Goal: Download file/media

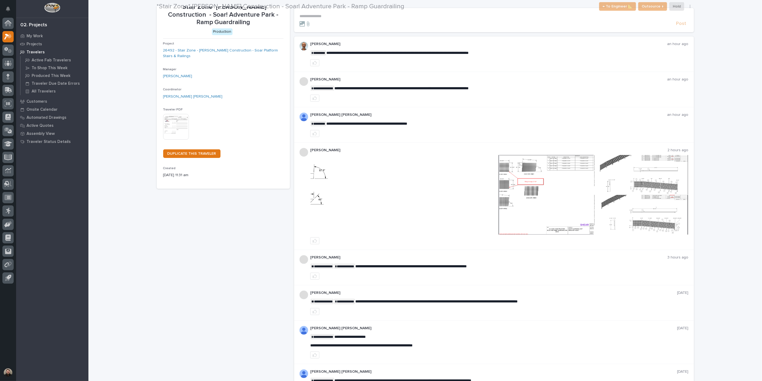
scroll to position [30, 0]
click at [523, 181] on img at bounding box center [546, 195] width 94 height 80
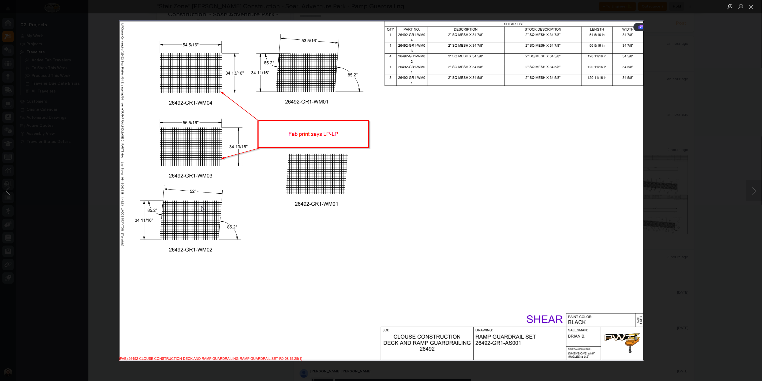
click at [686, 157] on div "Lightbox" at bounding box center [381, 190] width 762 height 381
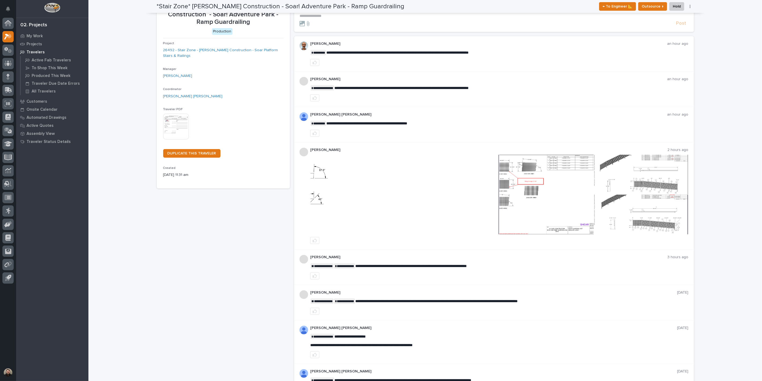
scroll to position [37, 0]
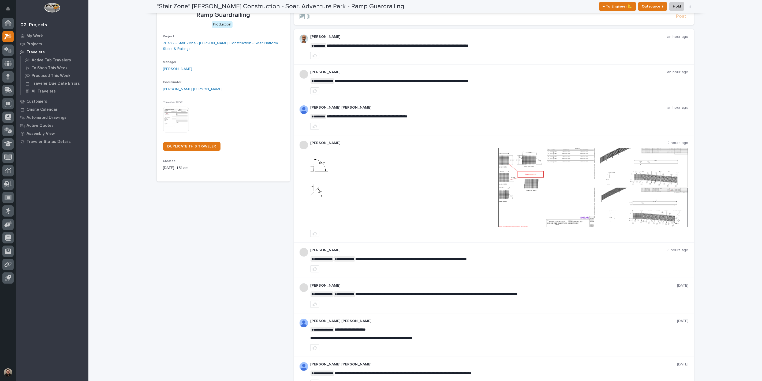
click at [568, 172] on img at bounding box center [546, 188] width 94 height 80
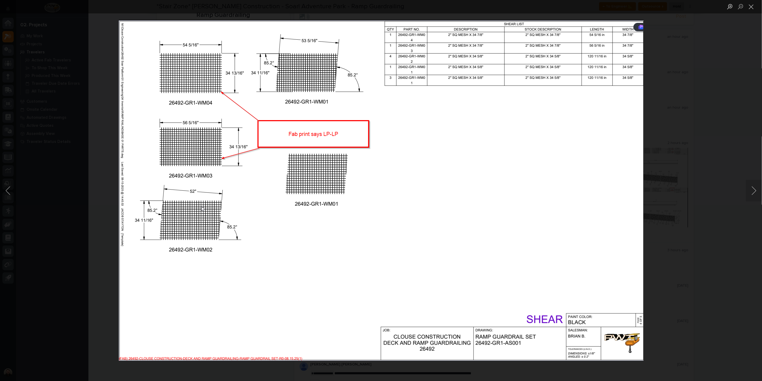
click at [674, 155] on div "Lightbox" at bounding box center [381, 190] width 762 height 381
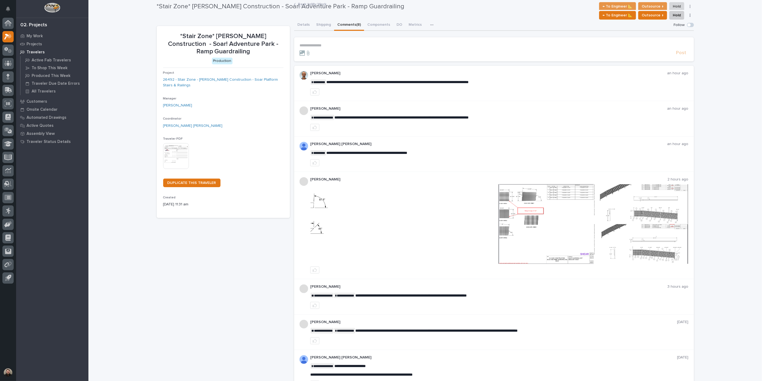
scroll to position [0, 0]
click at [0, 23] on div at bounding box center [8, 152] width 16 height 268
click at [2, 23] on div at bounding box center [8, 152] width 16 height 268
click at [5, 23] on icon at bounding box center [8, 21] width 7 height 3
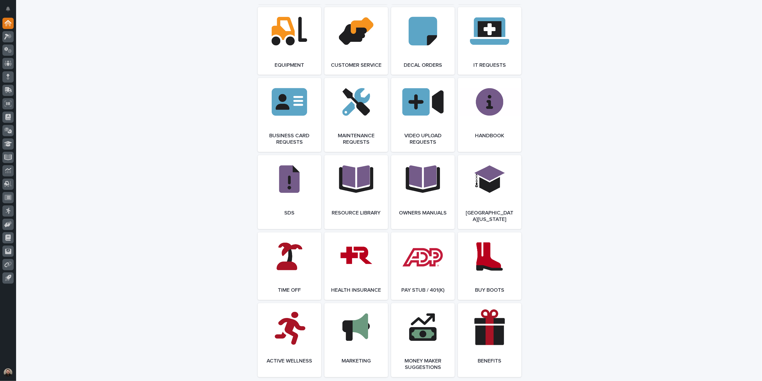
scroll to position [751, 0]
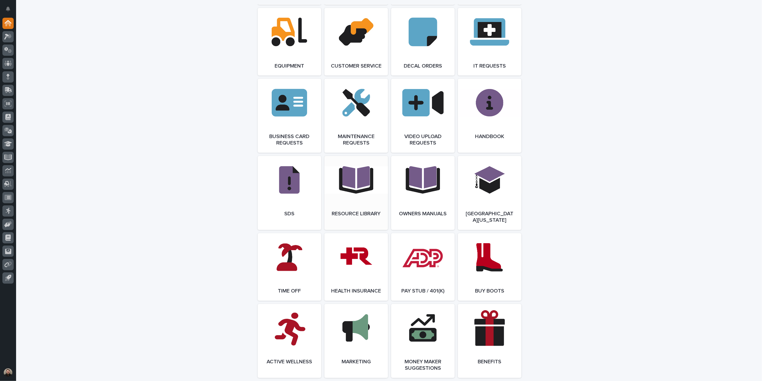
click at [371, 189] on link "Open Link" at bounding box center [356, 193] width 64 height 74
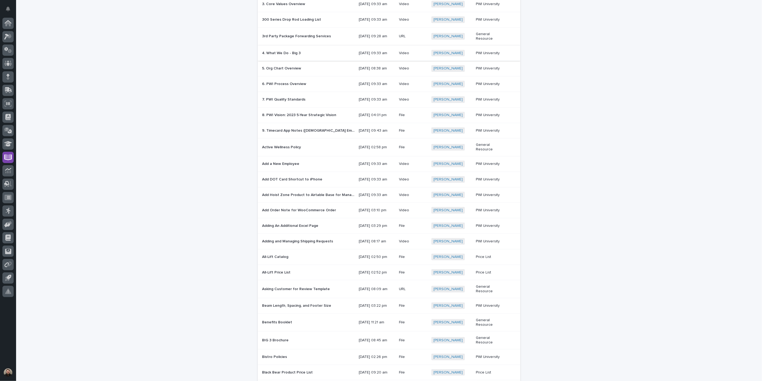
scroll to position [240, 0]
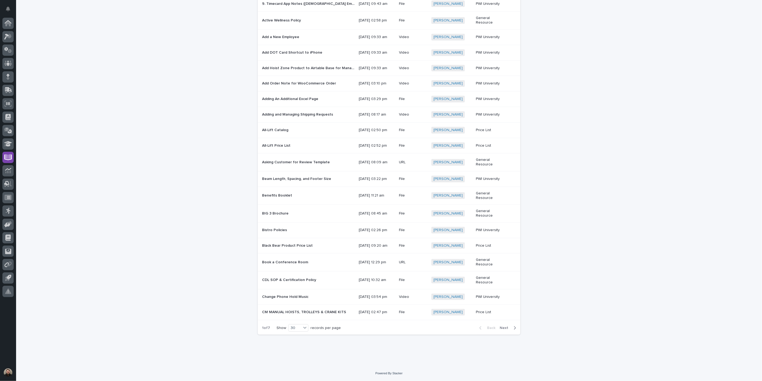
click at [309, 210] on div "BIG 3 Brochure BIG 3 Brochure" at bounding box center [308, 213] width 92 height 9
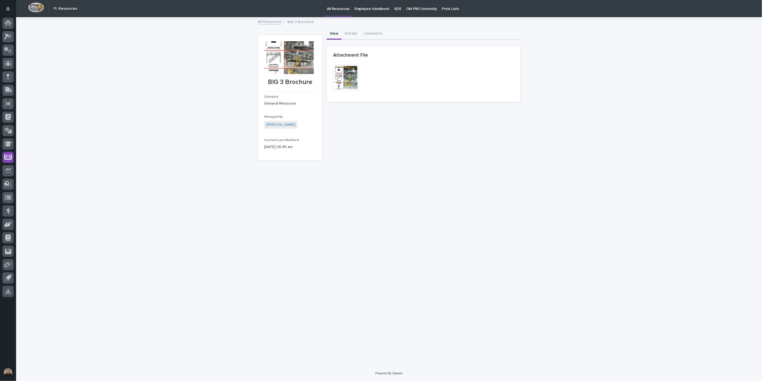
click at [352, 76] on img at bounding box center [346, 78] width 26 height 26
